Goal: Task Accomplishment & Management: Manage account settings

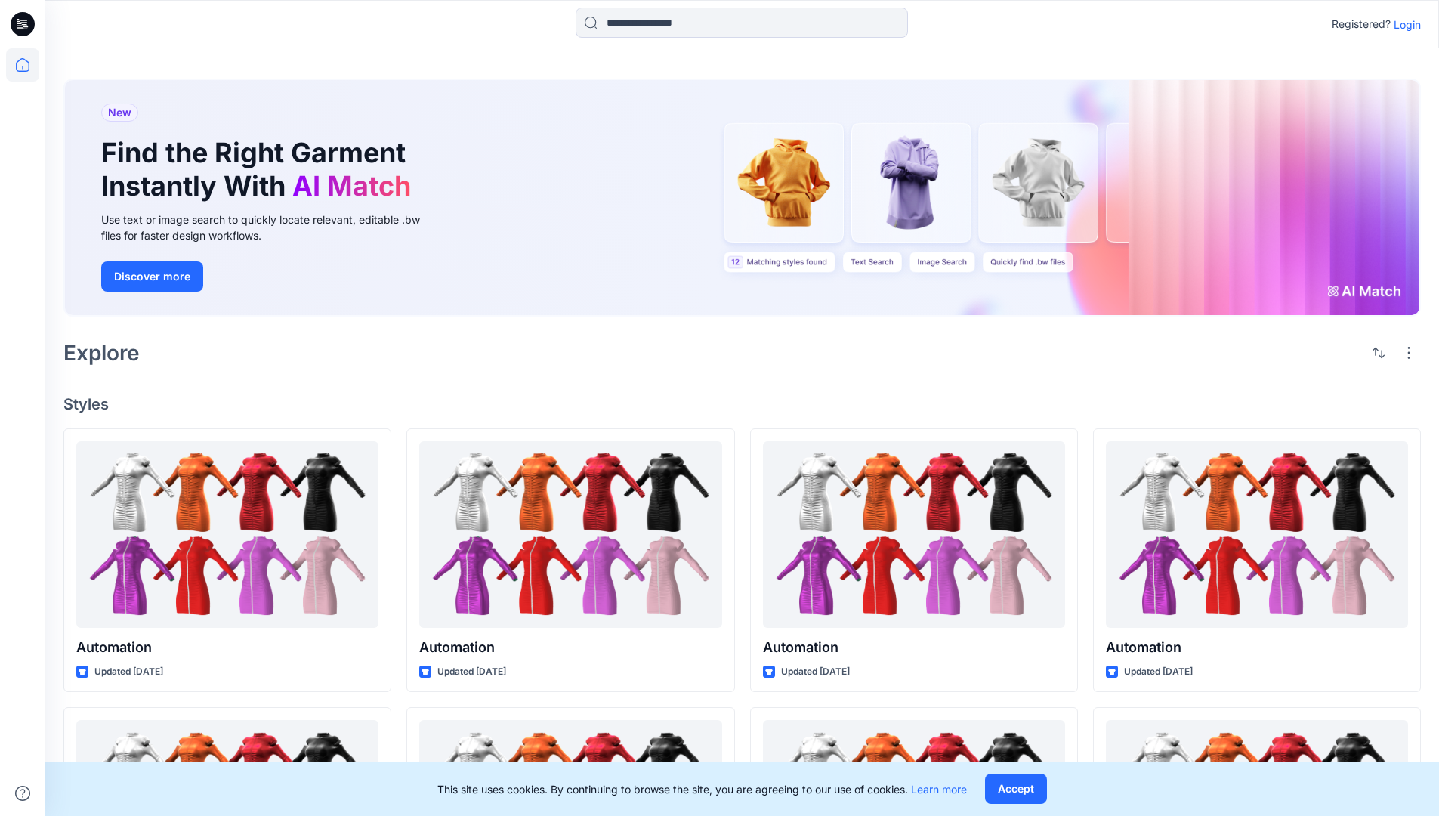
click at [1403, 24] on p "Login" at bounding box center [1407, 25] width 27 height 16
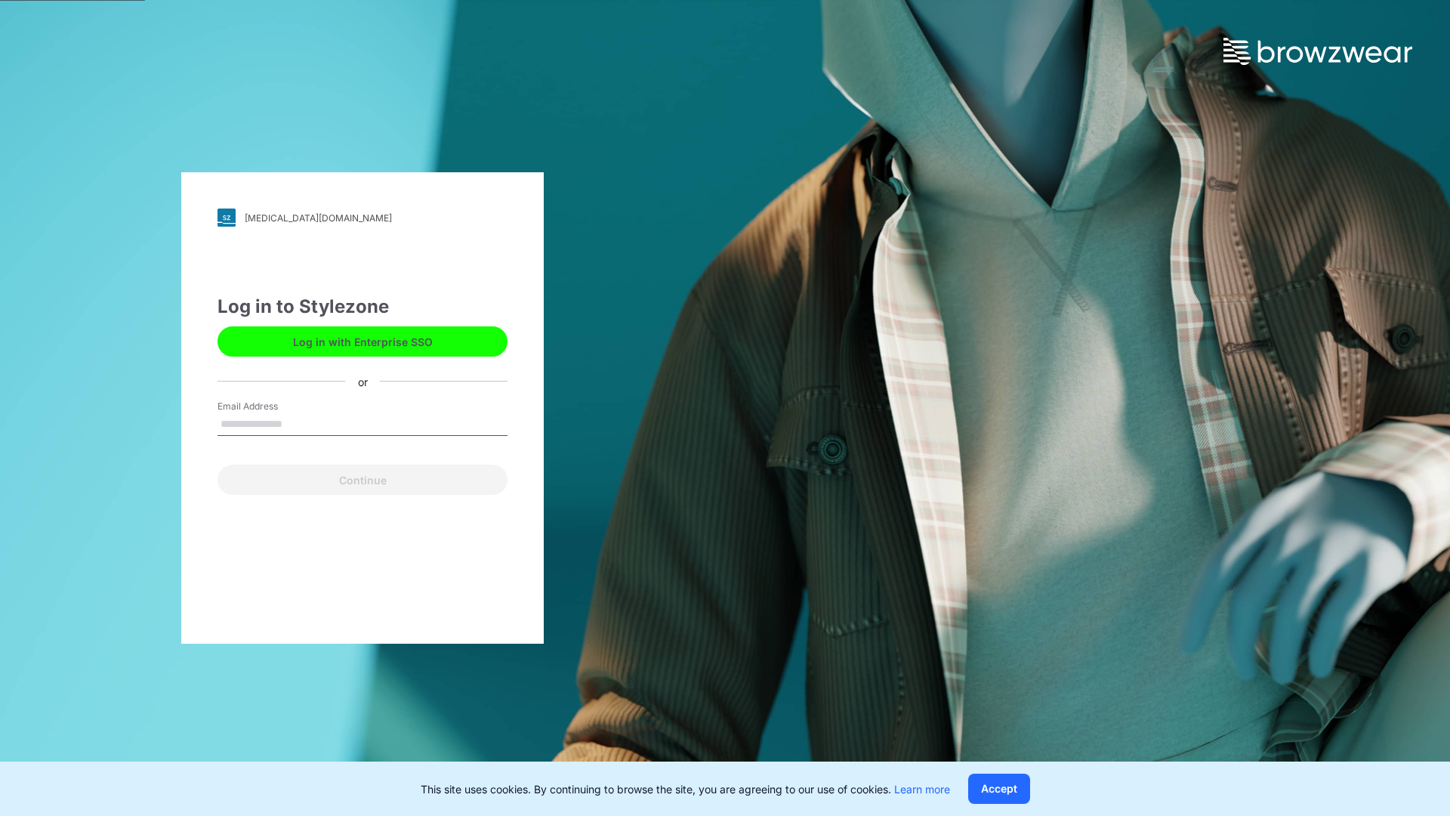
click at [298, 423] on input "Email Address" at bounding box center [363, 424] width 290 height 23
type input "**********"
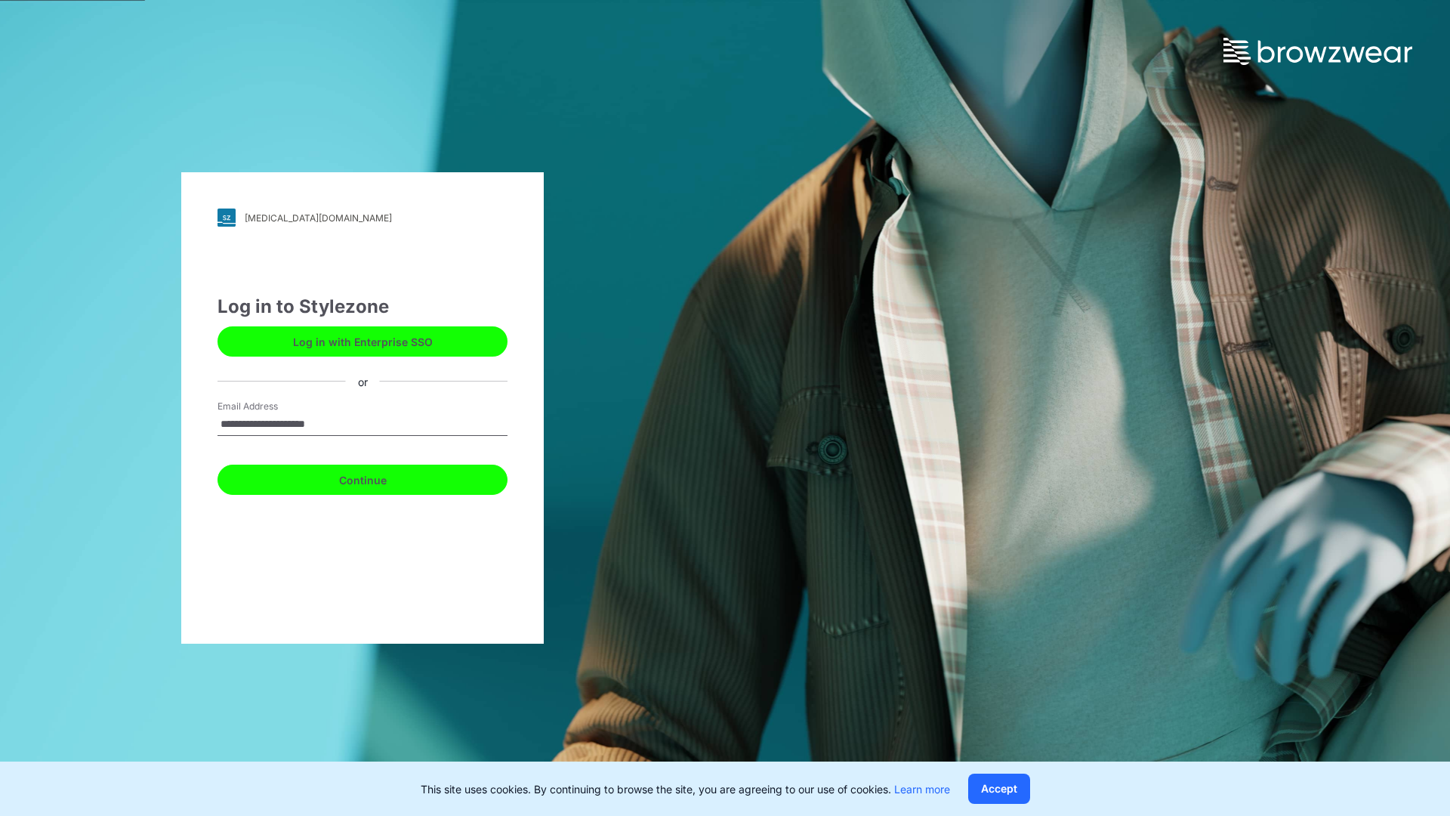
click at [379, 477] on button "Continue" at bounding box center [363, 480] width 290 height 30
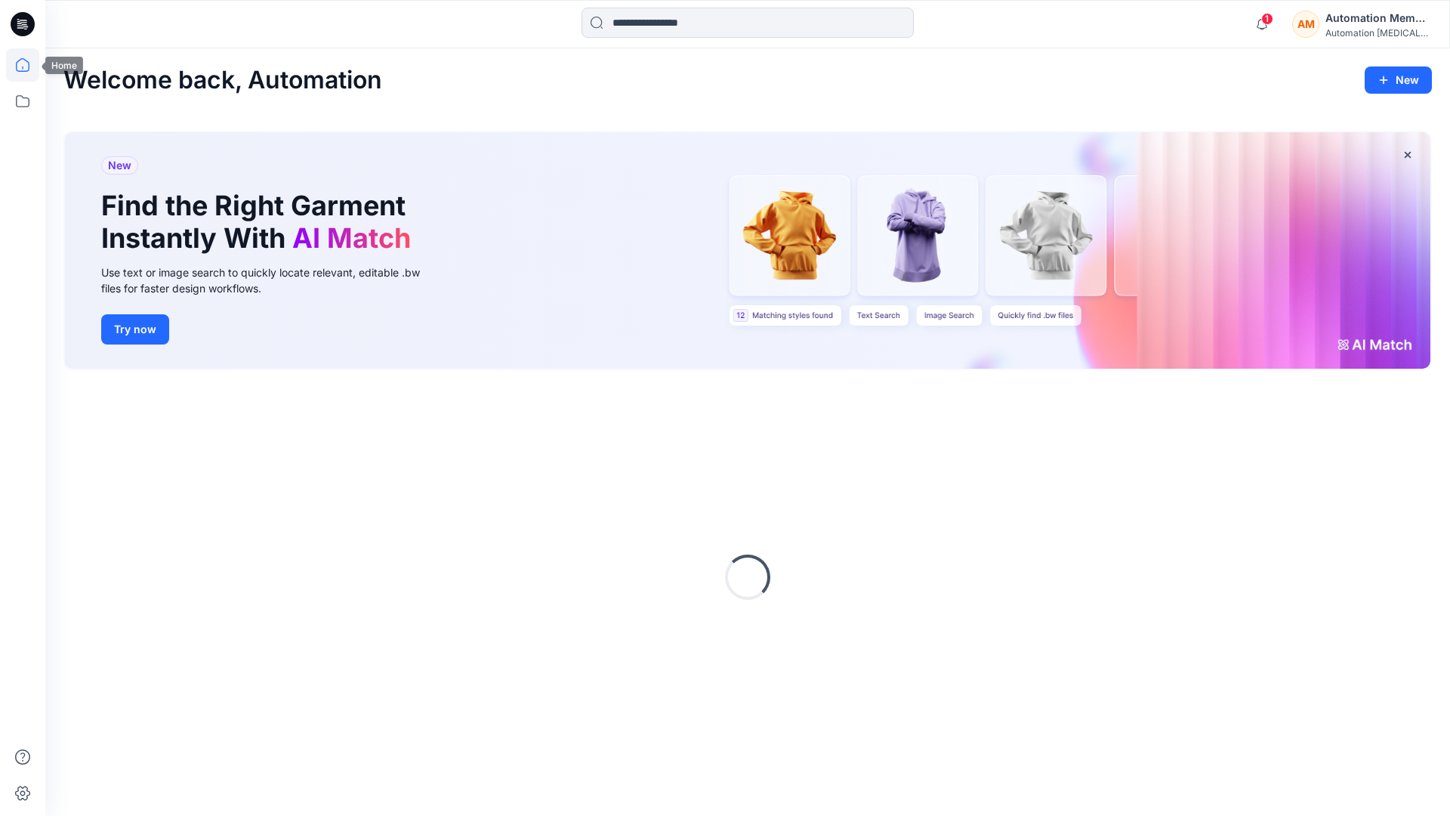
click at [26, 65] on icon at bounding box center [22, 64] width 33 height 33
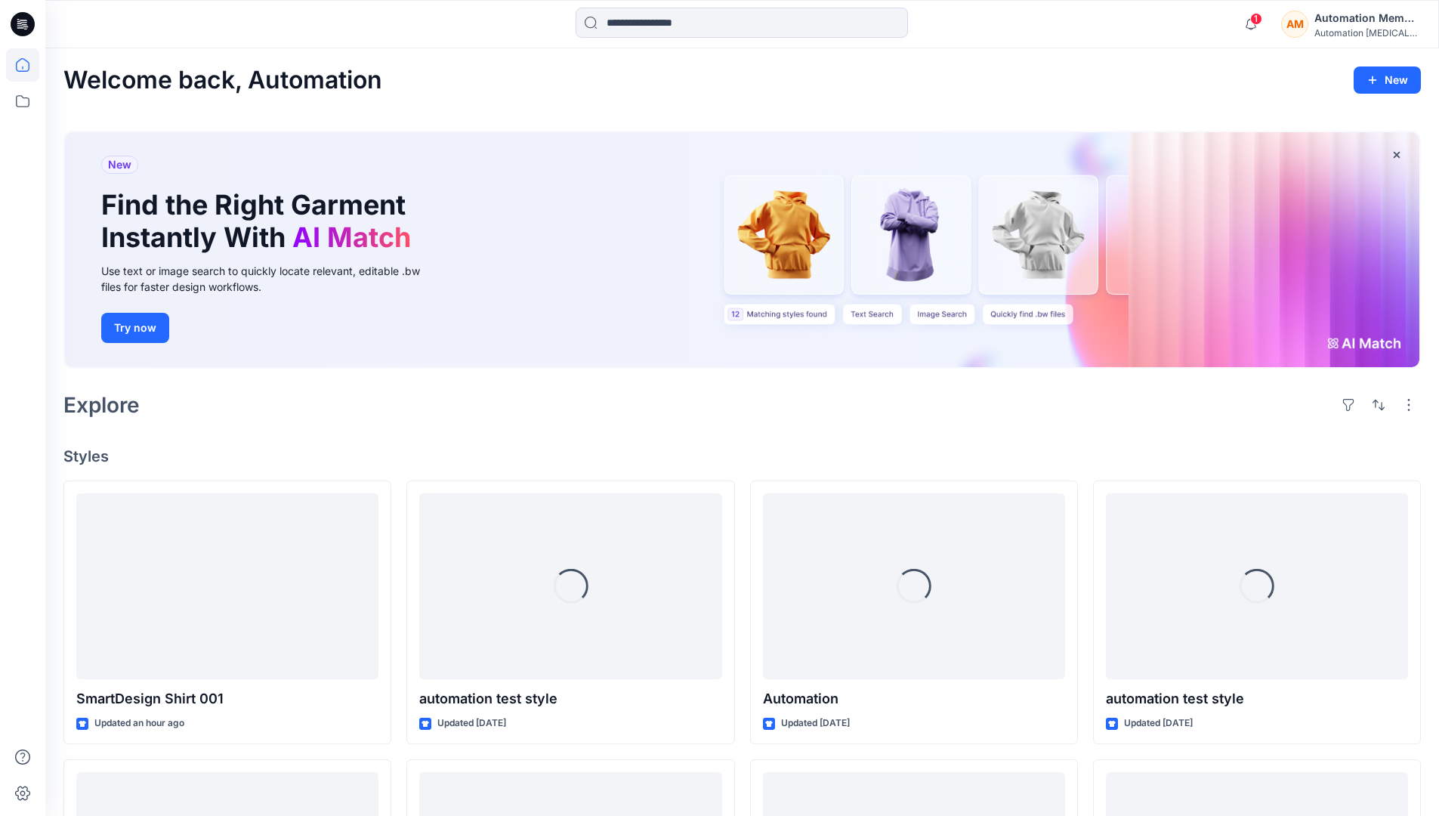
click at [1313, 24] on div "AM Automation Member Automation testim..." at bounding box center [1350, 24] width 139 height 30
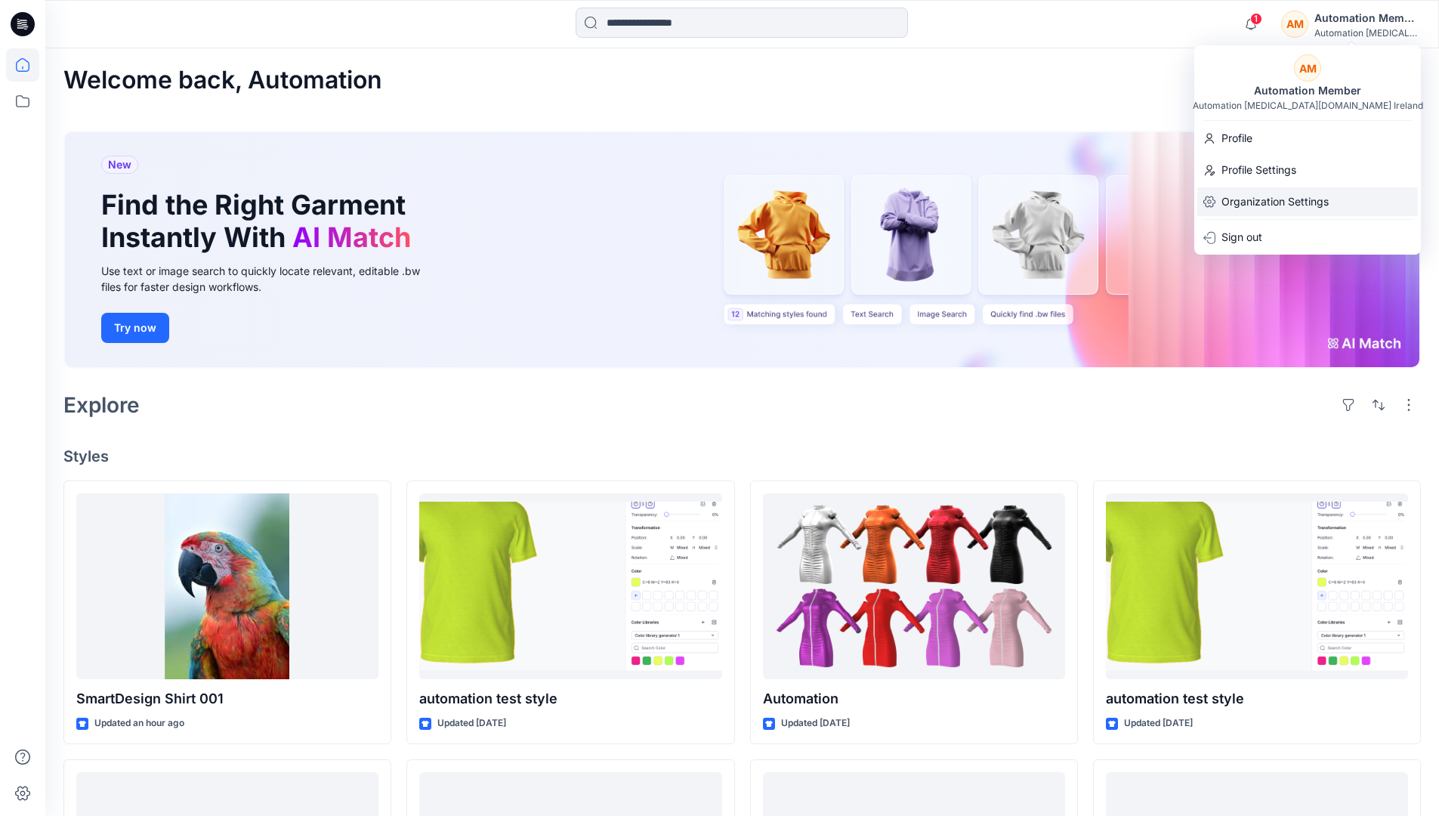
click at [1308, 204] on p "Organization Settings" at bounding box center [1274, 201] width 107 height 29
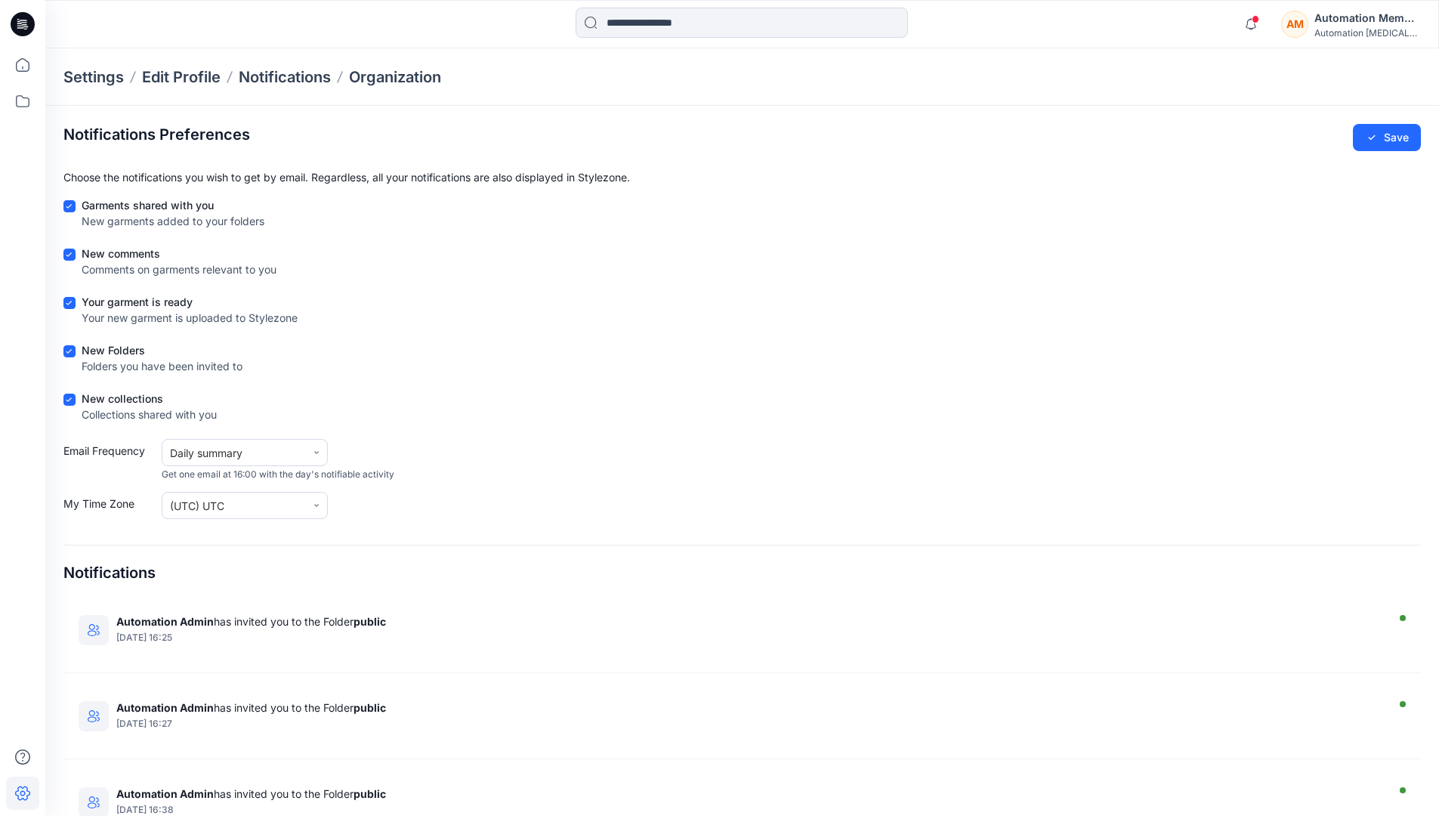
click at [1313, 26] on div "AM Automation Member Automation testim..." at bounding box center [1350, 24] width 139 height 30
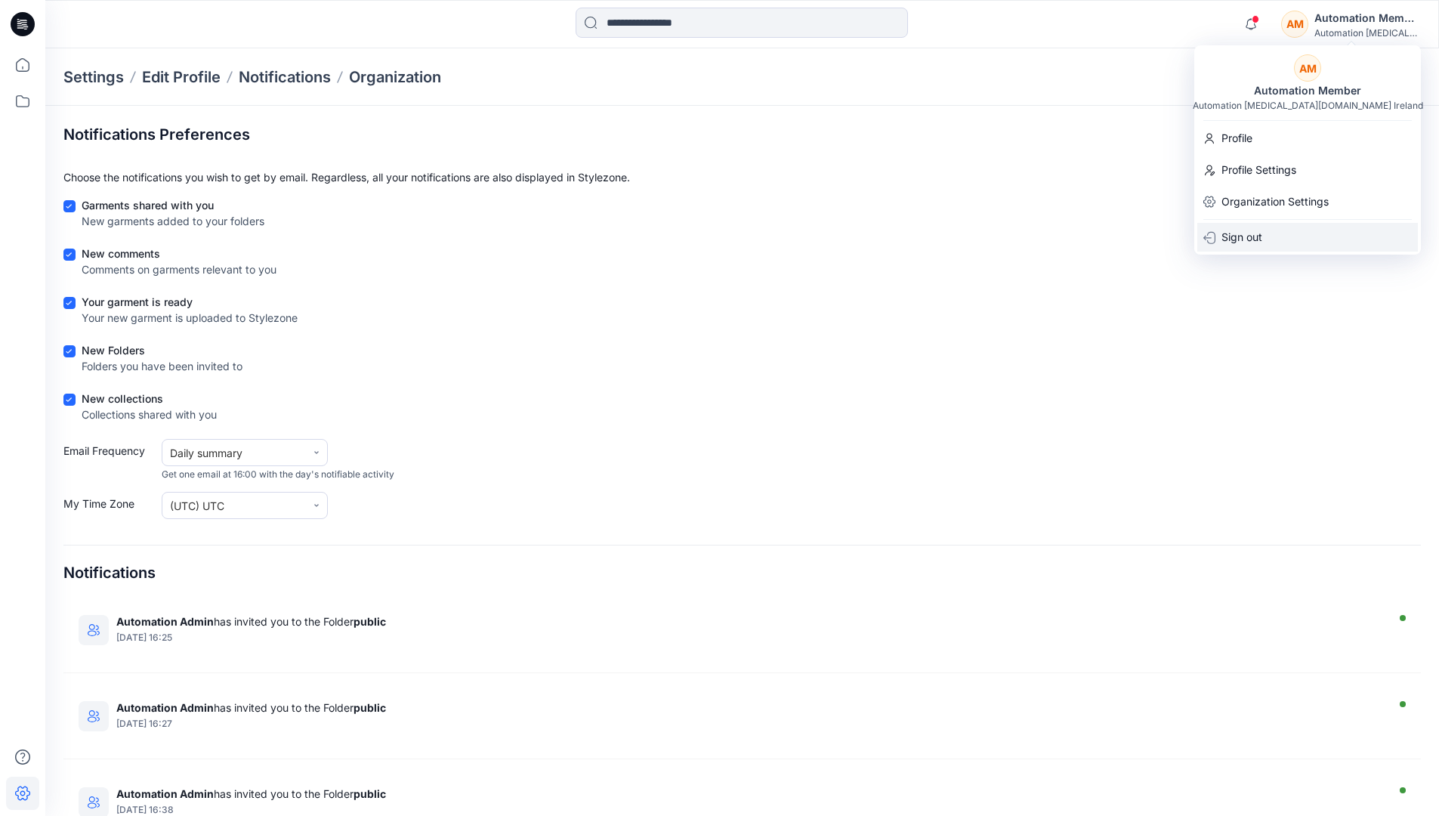
click at [1280, 232] on div "Sign out" at bounding box center [1307, 237] width 221 height 29
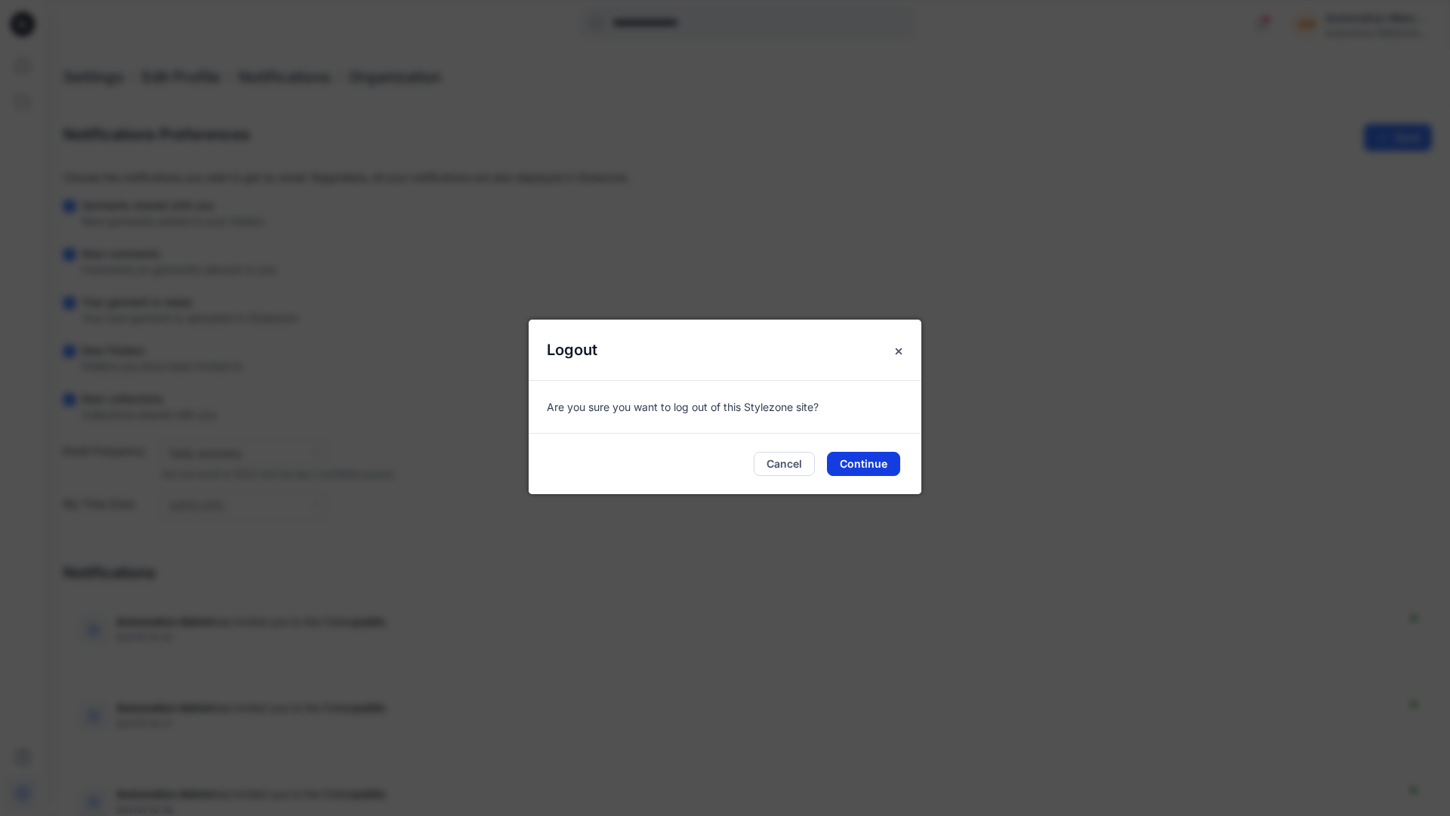
click at [844, 457] on button "Continue" at bounding box center [863, 464] width 73 height 24
